Goal: Obtain resource: Download file/media

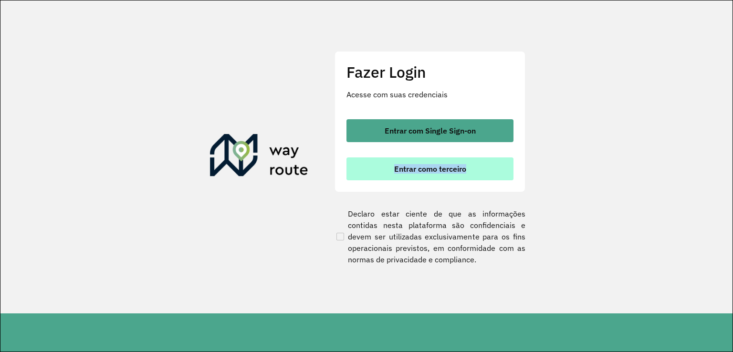
drag, startPoint x: 483, startPoint y: 155, endPoint x: 479, endPoint y: 161, distance: 7.5
click at [479, 160] on div "Entrar com Single Sign-on Entrar como terceiro" at bounding box center [430, 149] width 167 height 61
click at [477, 165] on button "Entrar como terceiro" at bounding box center [430, 169] width 167 height 23
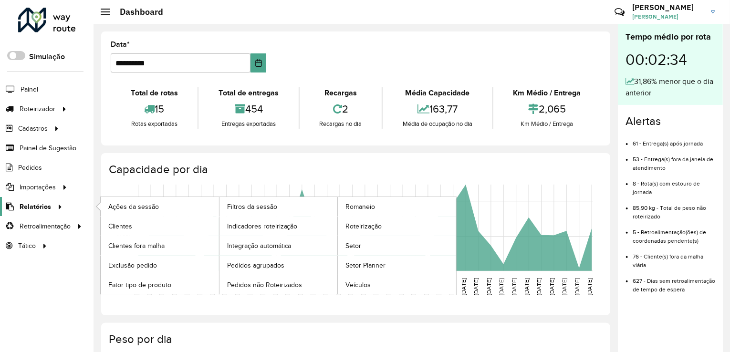
click at [63, 198] on li "Relatórios Ações da sessão Clientes Clientes fora malha Exclusão pedido Fator t…" at bounding box center [47, 207] width 94 height 20
click at [57, 200] on icon at bounding box center [58, 206] width 8 height 14
click at [124, 222] on span "Clientes" at bounding box center [121, 227] width 26 height 10
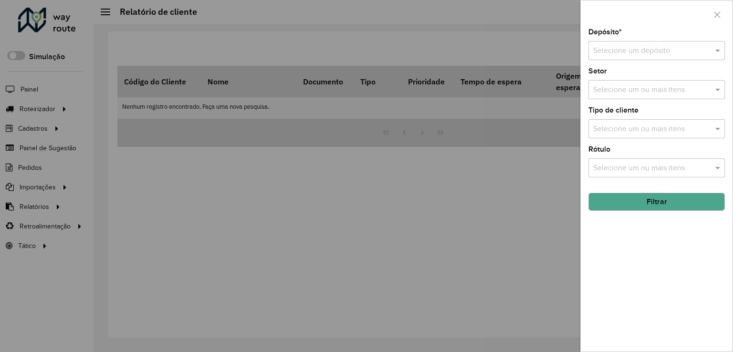
click at [624, 48] on input "text" at bounding box center [647, 50] width 108 height 11
click at [629, 75] on div "CDBAR" at bounding box center [657, 78] width 136 height 16
click at [617, 205] on button "Filtrar" at bounding box center [657, 202] width 137 height 18
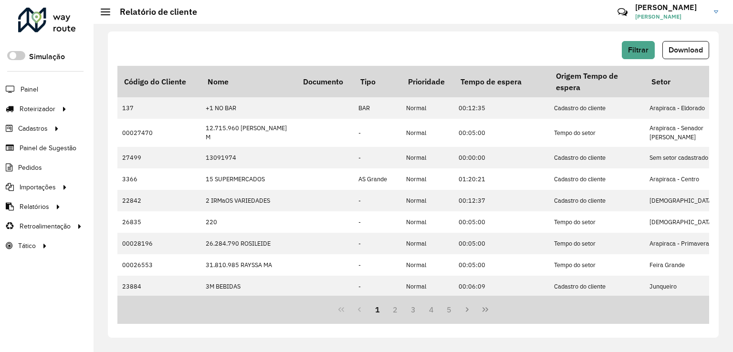
click at [694, 43] on button "Download" at bounding box center [686, 50] width 47 height 18
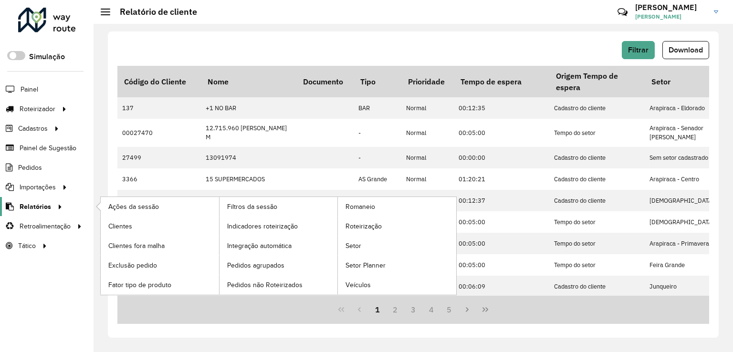
click at [46, 210] on link "Relatórios" at bounding box center [32, 206] width 65 height 19
click at [243, 224] on span "Indicadores roteirização" at bounding box center [264, 227] width 74 height 10
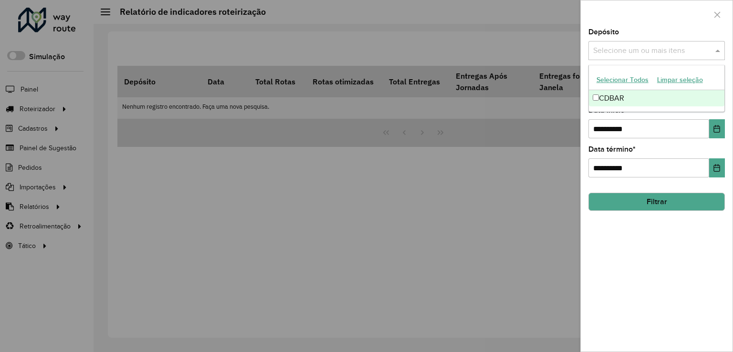
click at [701, 53] on input "text" at bounding box center [652, 50] width 122 height 11
click at [676, 97] on div "CDBAR" at bounding box center [657, 98] width 136 height 16
drag, startPoint x: 662, startPoint y: 136, endPoint x: 470, endPoint y: 169, distance: 194.7
click at [470, 169] on body "Aguarde... Pop-up bloqueado! Seu navegador bloqueou automáticamente a abertura …" at bounding box center [366, 176] width 733 height 352
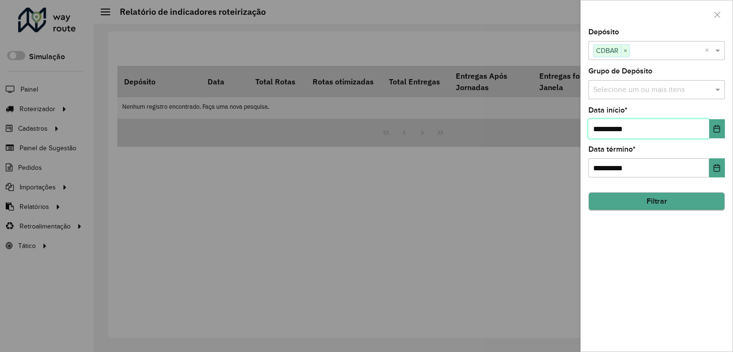
type input "**********"
click at [666, 205] on button "Filtrar" at bounding box center [657, 202] width 137 height 18
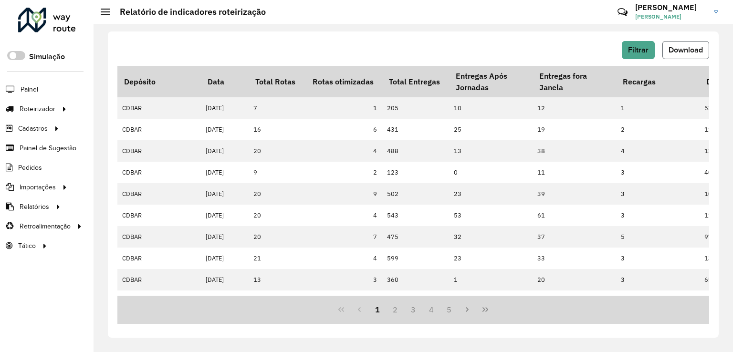
click at [689, 54] on button "Download" at bounding box center [686, 50] width 47 height 18
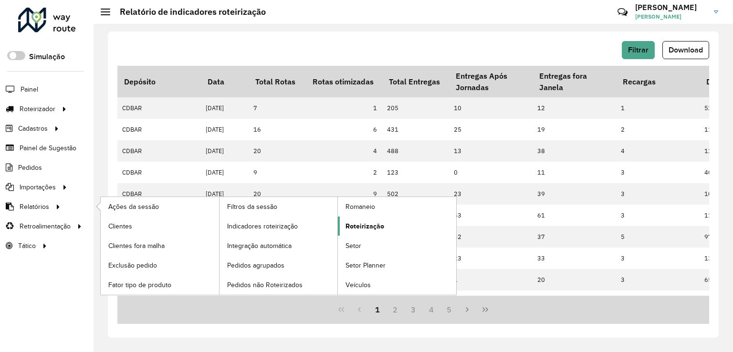
click at [388, 226] on link "Roteirização" at bounding box center [397, 226] width 118 height 19
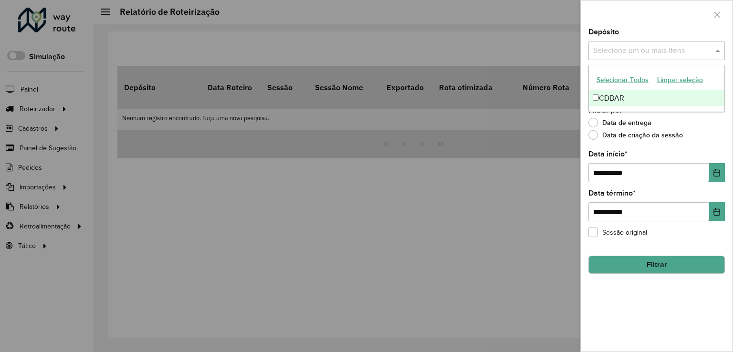
click at [608, 47] on input "text" at bounding box center [652, 50] width 122 height 11
click at [612, 105] on div "CDBAR" at bounding box center [657, 98] width 136 height 16
drag, startPoint x: 546, startPoint y: 185, endPoint x: 284, endPoint y: 228, distance: 265.5
click at [283, 229] on body "Aguarde... Pop-up bloqueado! Seu navegador bloqueou automáticamente a abertura …" at bounding box center [366, 176] width 733 height 352
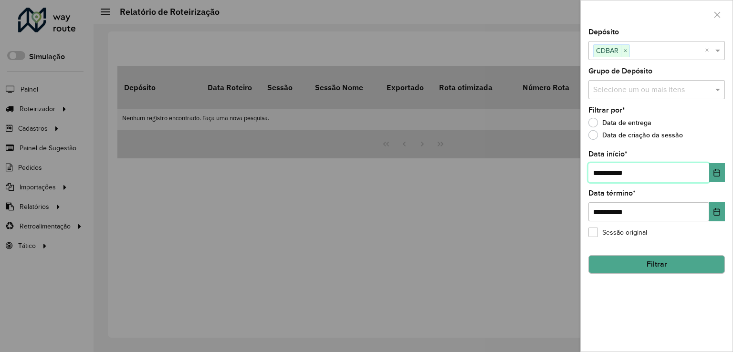
type input "**********"
click at [621, 259] on button "Filtrar" at bounding box center [657, 265] width 137 height 18
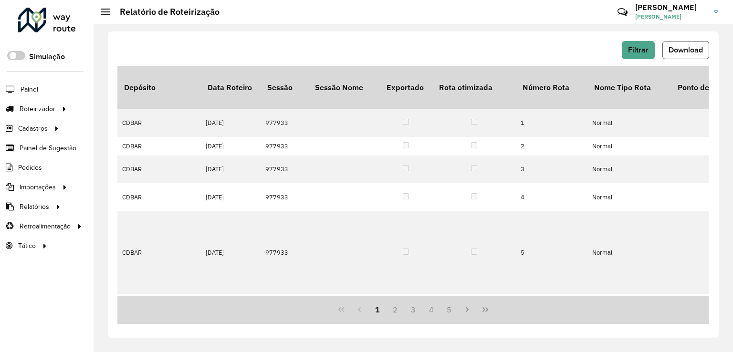
click at [697, 48] on span "Download" at bounding box center [686, 50] width 34 height 8
drag, startPoint x: 320, startPoint y: 89, endPoint x: 0, endPoint y: 143, distance: 324.9
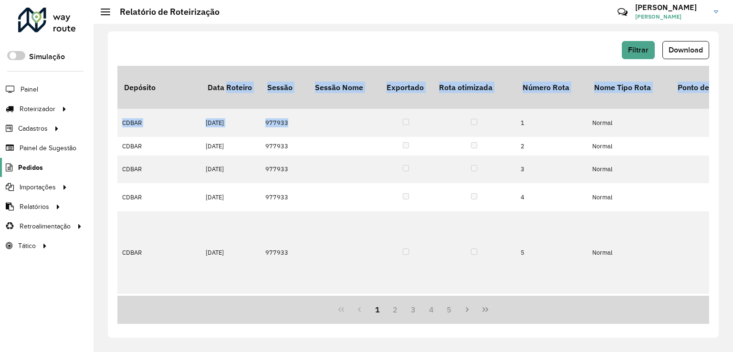
click at [26, 167] on span "Pedidos" at bounding box center [30, 168] width 25 height 10
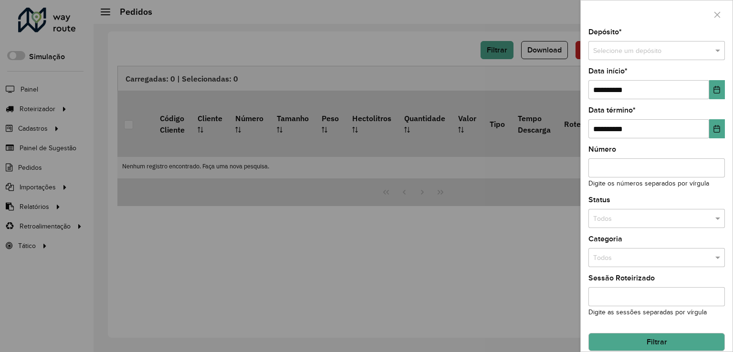
click at [646, 57] on div "Selecione um depósito" at bounding box center [657, 50] width 137 height 19
drag, startPoint x: 644, startPoint y: 77, endPoint x: 652, endPoint y: 86, distance: 12.5
click at [644, 77] on div "CDBAR" at bounding box center [655, 77] width 133 height 15
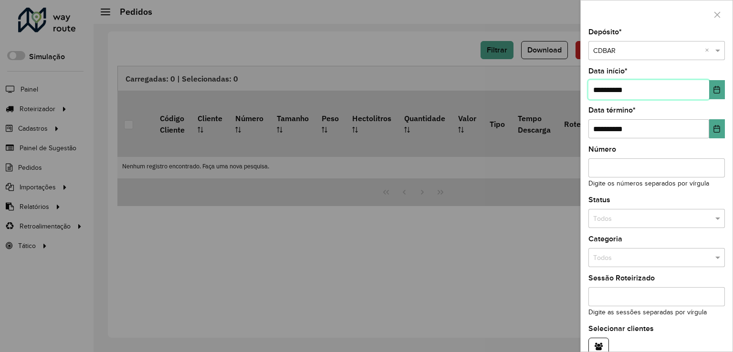
drag, startPoint x: 659, startPoint y: 91, endPoint x: 370, endPoint y: 139, distance: 293.3
click at [370, 138] on body "Aguarde... Pop-up bloqueado! Seu navegador bloqueou automáticamente a abertura …" at bounding box center [366, 176] width 733 height 352
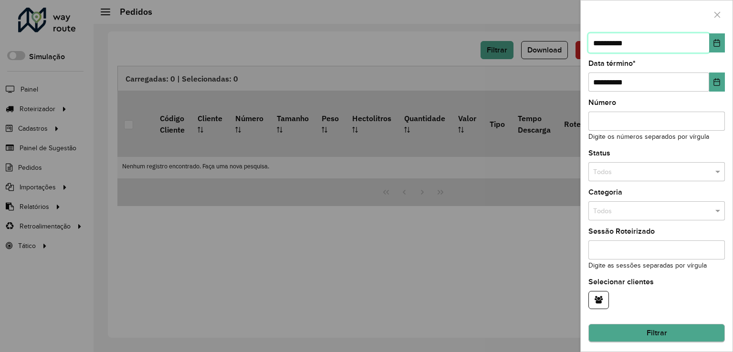
type input "**********"
click at [651, 330] on button "Filtrar" at bounding box center [657, 334] width 137 height 18
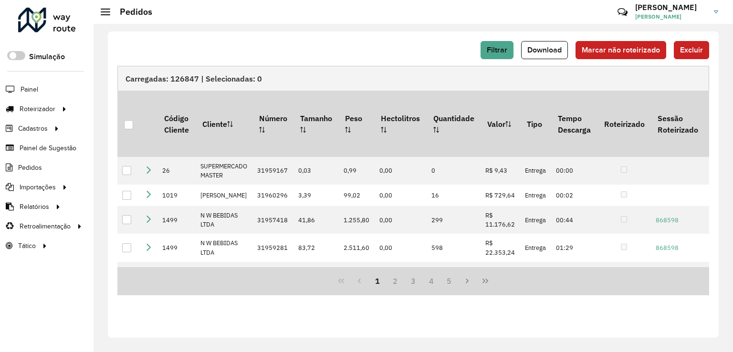
click at [433, 48] on div "Filtrar Download Marcar não roteirizado Excluir" at bounding box center [413, 50] width 592 height 18
click at [544, 46] on span "Download" at bounding box center [545, 50] width 34 height 8
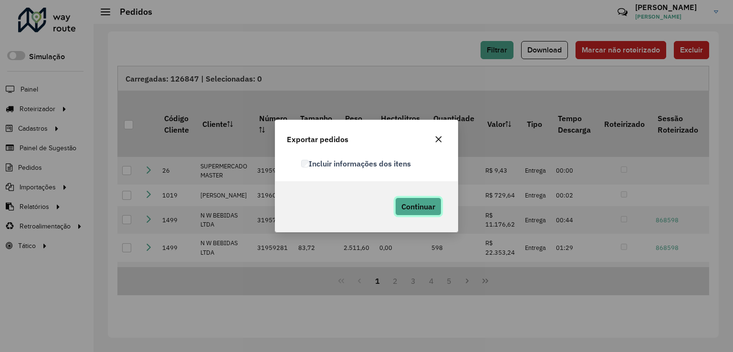
click at [418, 202] on span "Continuar" at bounding box center [419, 207] width 34 height 10
